Goal: Find specific page/section: Find specific page/section

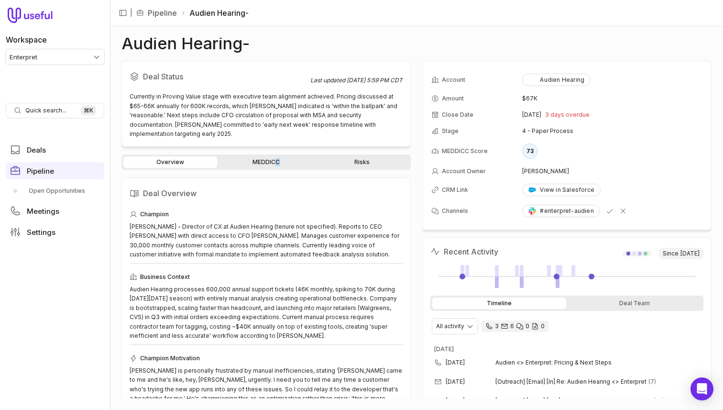
click at [276, 155] on div "Overview MEDDICC Risks" at bounding box center [266, 162] width 289 height 15
click at [276, 156] on link "MEDDICC" at bounding box center [266, 161] width 94 height 11
